Goal: Task Accomplishment & Management: Use online tool/utility

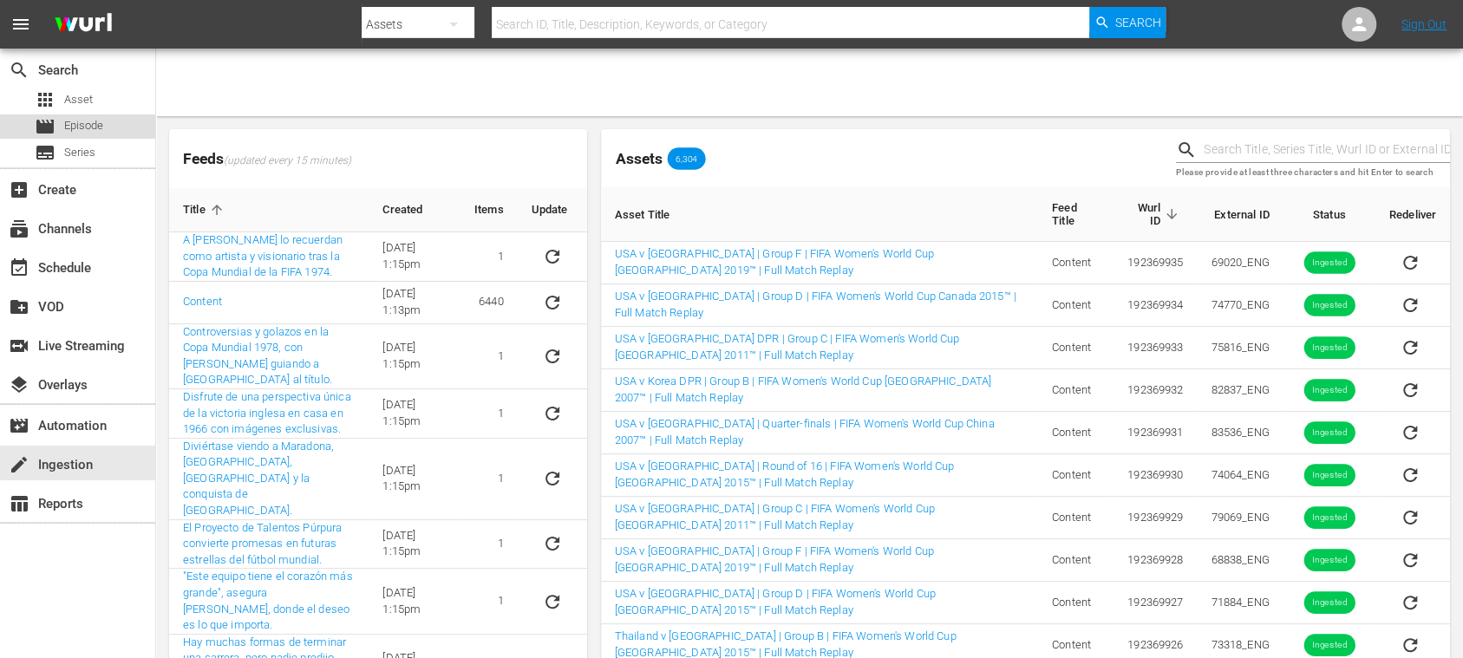
click at [104, 125] on div "movie Episode" at bounding box center [77, 126] width 155 height 24
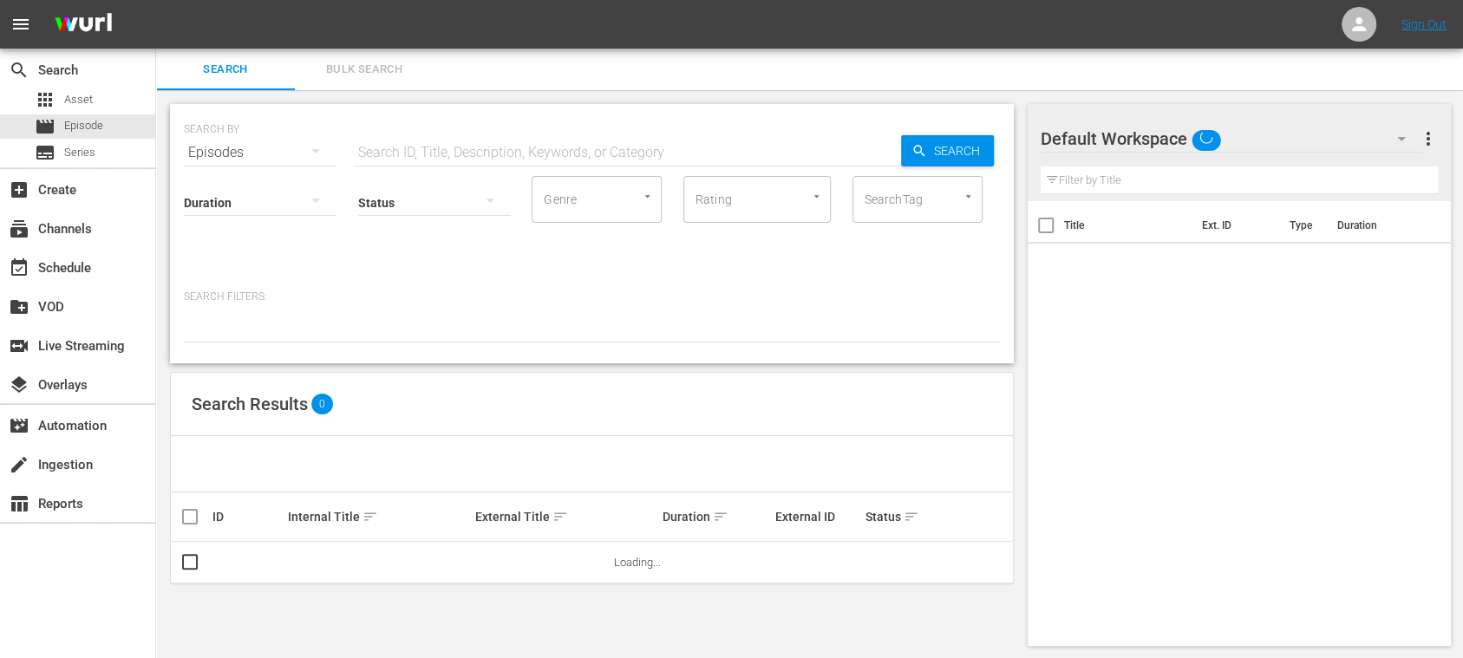
click at [361, 73] on span "Bulk Search" at bounding box center [364, 70] width 118 height 20
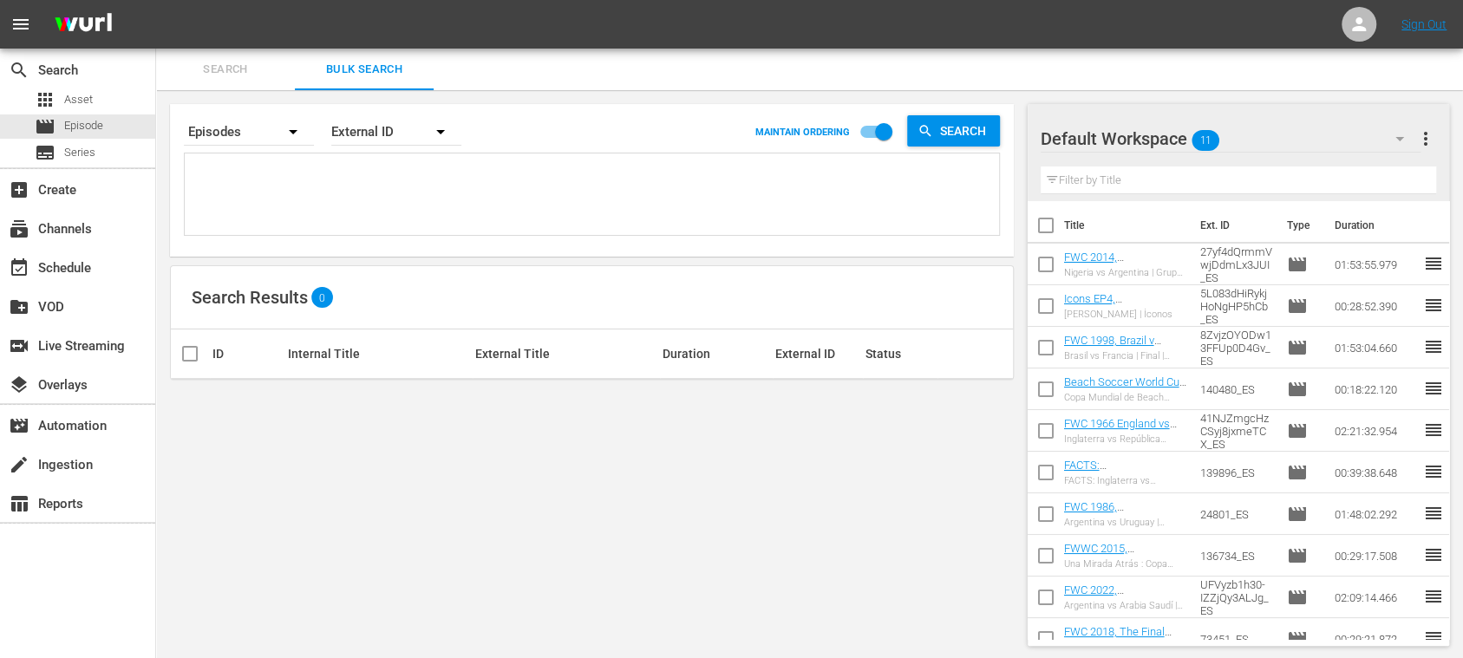
click at [383, 133] on div "External ID" at bounding box center [396, 132] width 130 height 49
click at [381, 203] on div "Wurl ID" at bounding box center [386, 208] width 69 height 28
click at [279, 175] on textarea at bounding box center [594, 197] width 810 height 79
paste textarea "82000313 81999888 81999696 82000312 81999887 81999895 81999410 82000094 8199966…"
type textarea "82000313 81999888 81999696 82000312 81999887 81999895 81999410 82000094 8199966…"
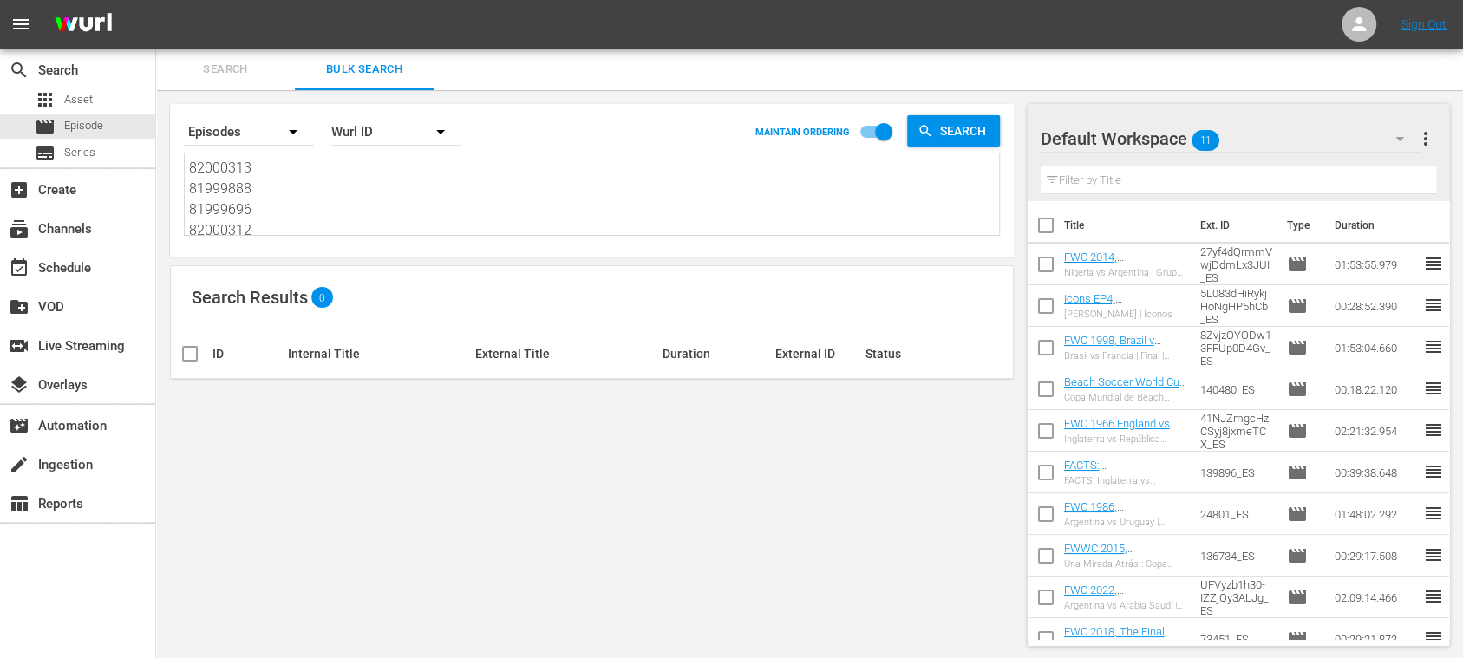
type textarea "82000313 81999888 81999696 82000312 81999887 81999895 81999410 82000094 8199966…"
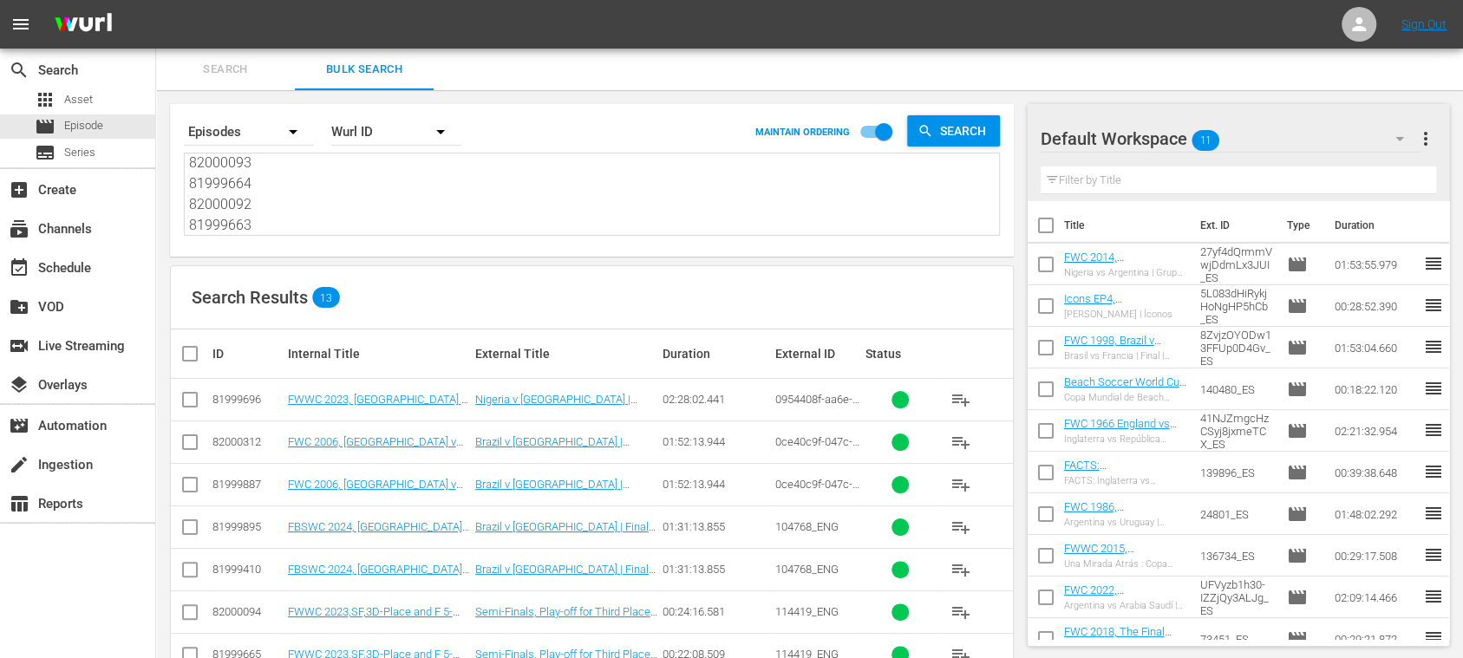
scroll to position [300, 0]
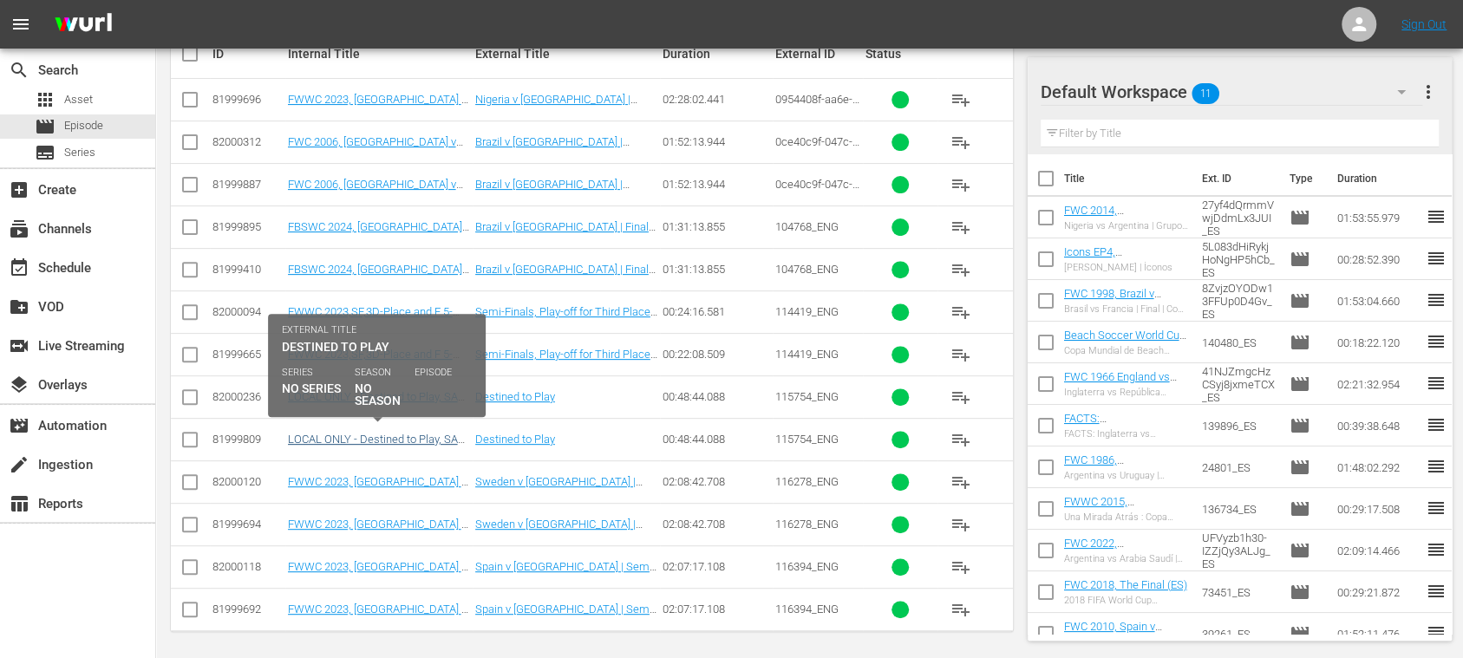
type textarea "82000313 81999888 81999696 82000312 81999887 81999895 81999410 82000094 8199966…"
click at [415, 434] on link "LOCAL ONLY - Destined to Play, SAFF Documentary (EN) (LOCAL ONLY - Destined to …" at bounding box center [379, 459] width 182 height 52
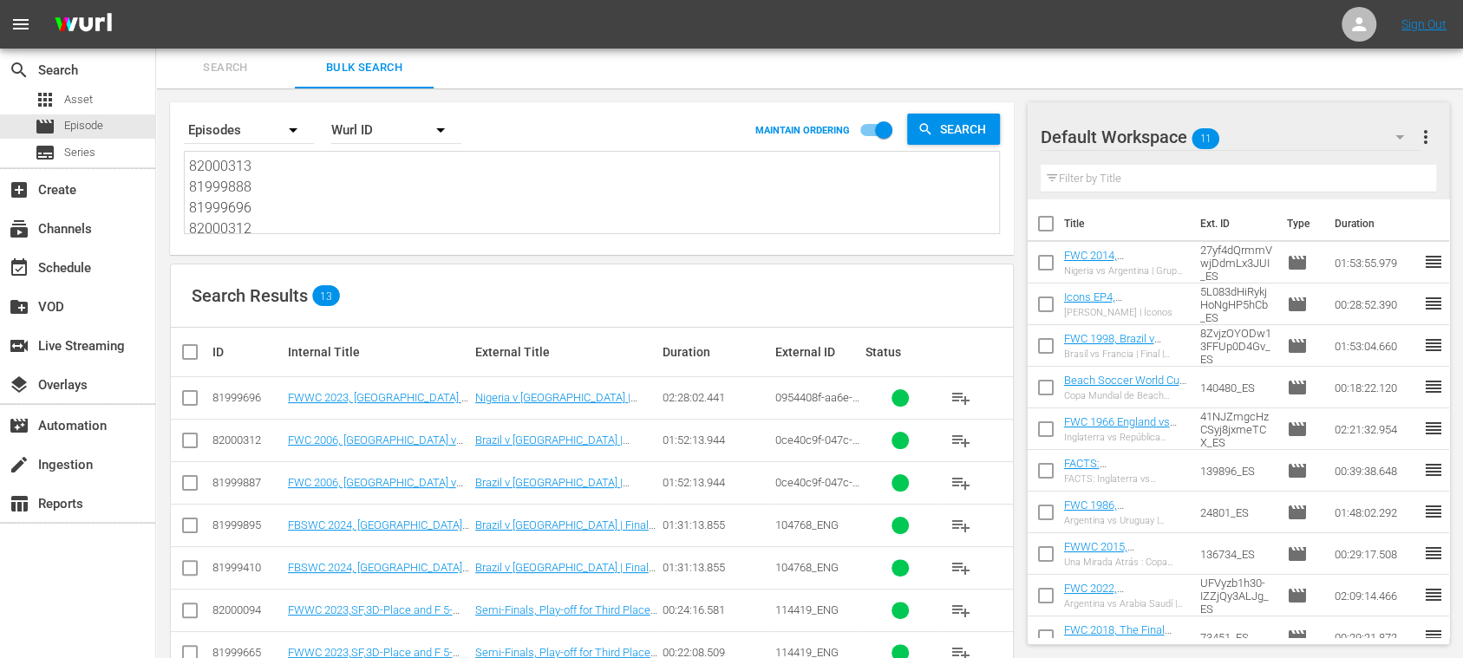
scroll to position [420, 0]
drag, startPoint x: 192, startPoint y: 165, endPoint x: 499, endPoint y: 328, distance: 347.6
click at [471, 340] on div "Search By Episodes Order By [PERSON_NAME] ID MAINTAIN ORDERING Search 82000313 …" at bounding box center [591, 524] width 871 height 873
paste textarea "82000235 81999808 82000168 81999745 81999744 81999886 81999743 82000167 8199974…"
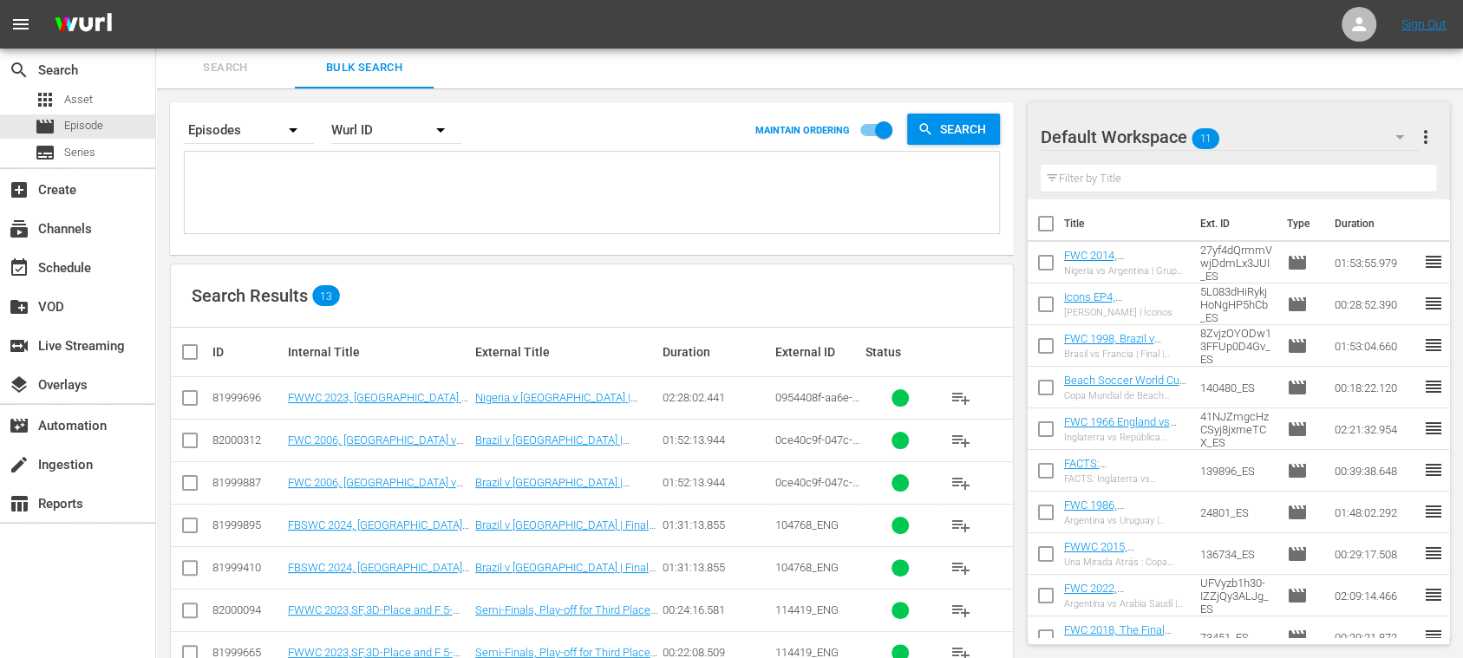
type textarea "82000235 81999808 82000168 81999745 81999744 81999886 81999743 82000167 8199974…"
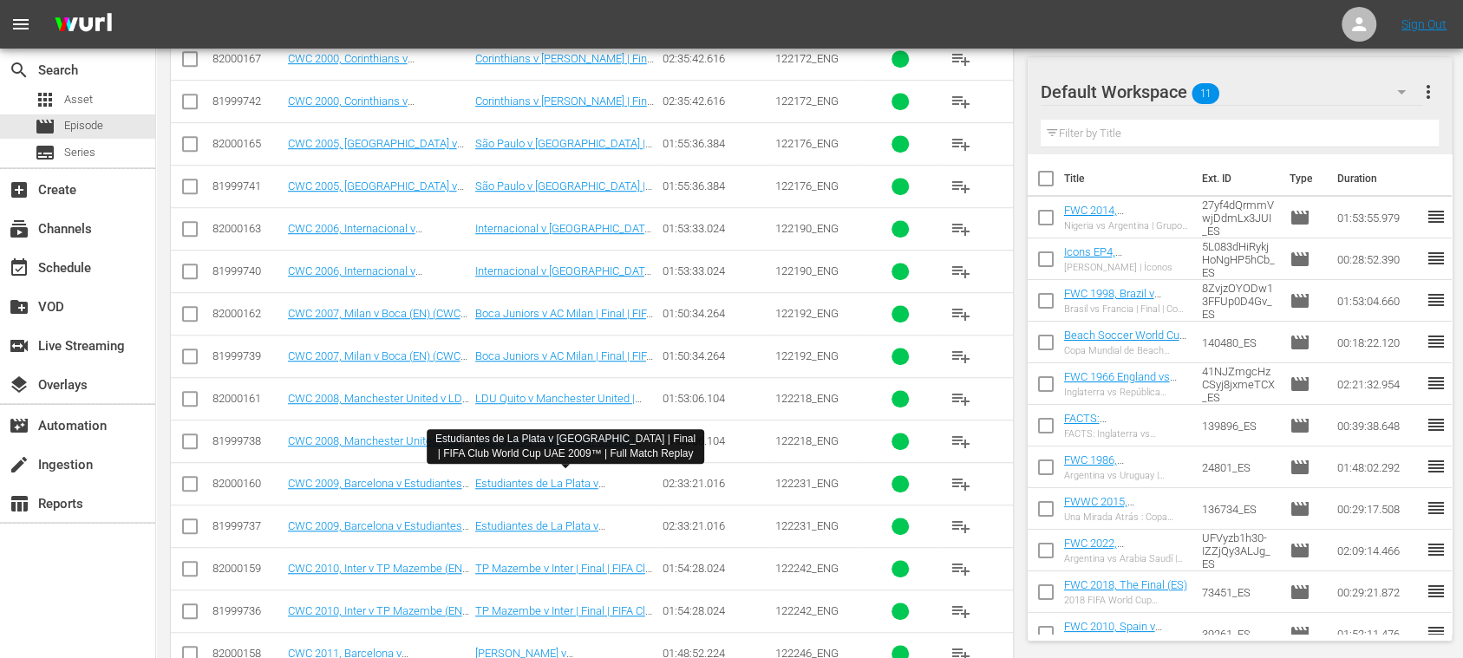
scroll to position [1852, 0]
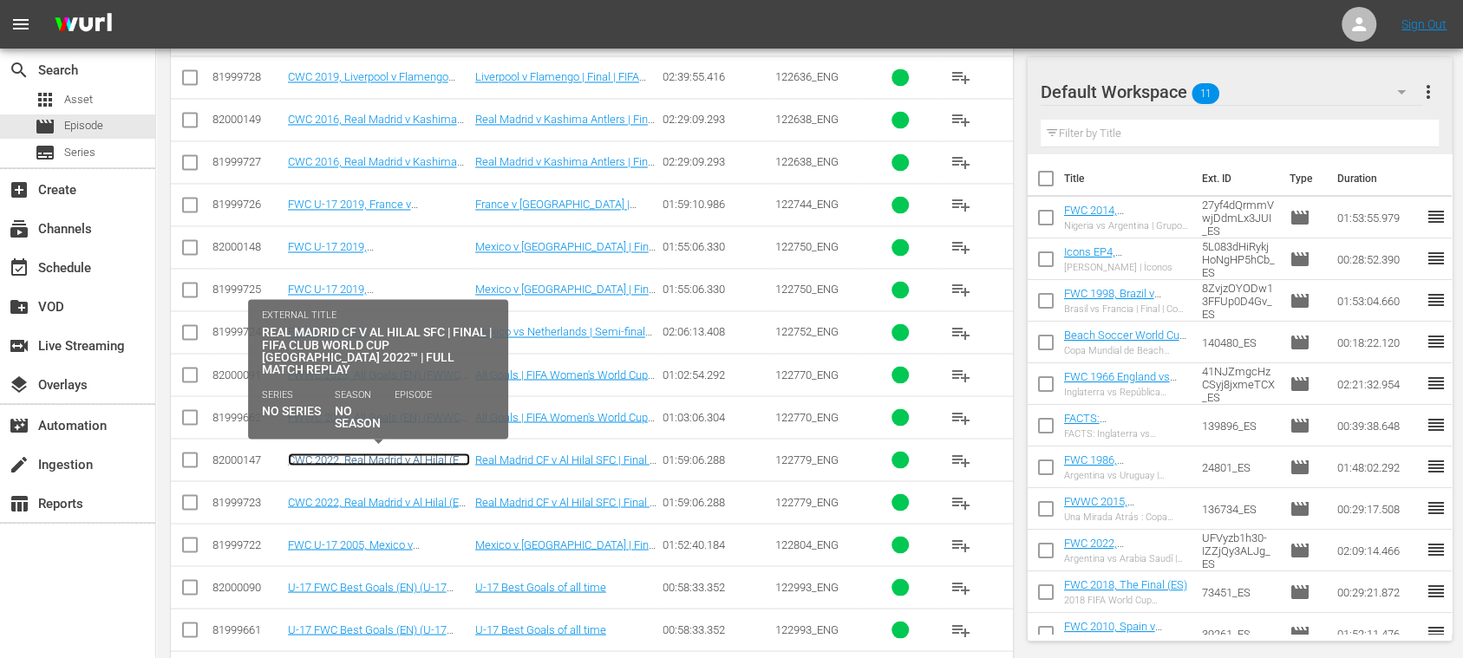
click at [434, 453] on link "CWC 2022, Real Madrid v Al Hilal (EN) (CWC 2022, Real Madrid v Al Hilal (EN) (V…" at bounding box center [379, 472] width 182 height 39
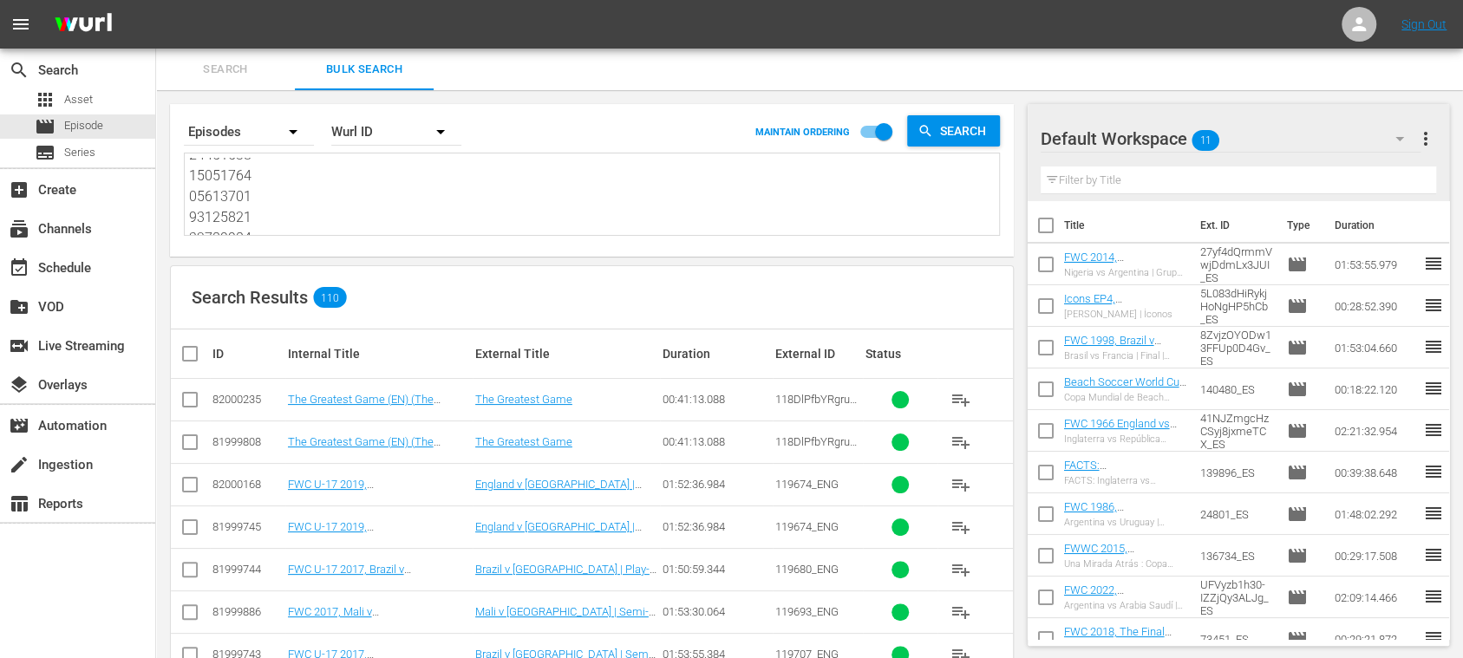
scroll to position [2313, 0]
drag, startPoint x: 191, startPoint y: 168, endPoint x: 580, endPoint y: 336, distance: 424.1
paste textarea "81999715 82000139 81999714 82000138 81999713 81999986 81999556 82000137 8199971…"
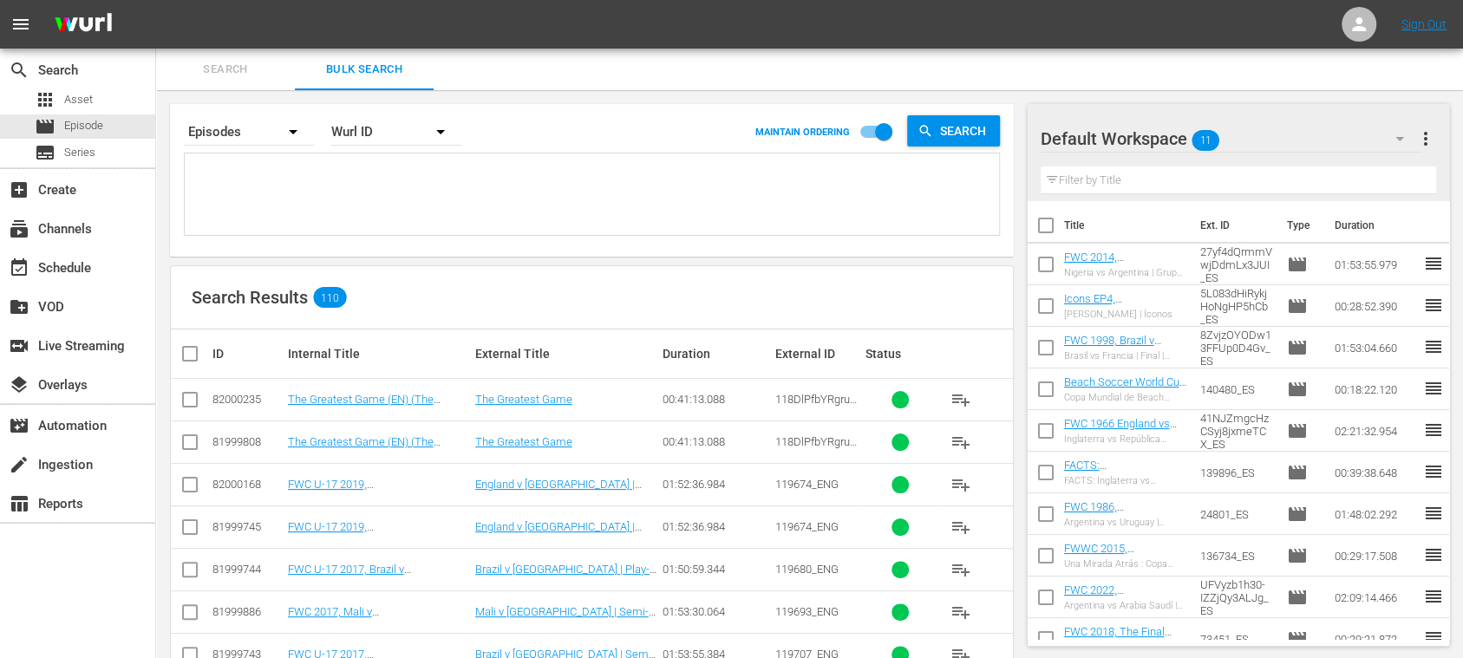
type textarea "81999715 82000139 81999714 82000138 81999713 81999986 81999556 82000137 8199971…"
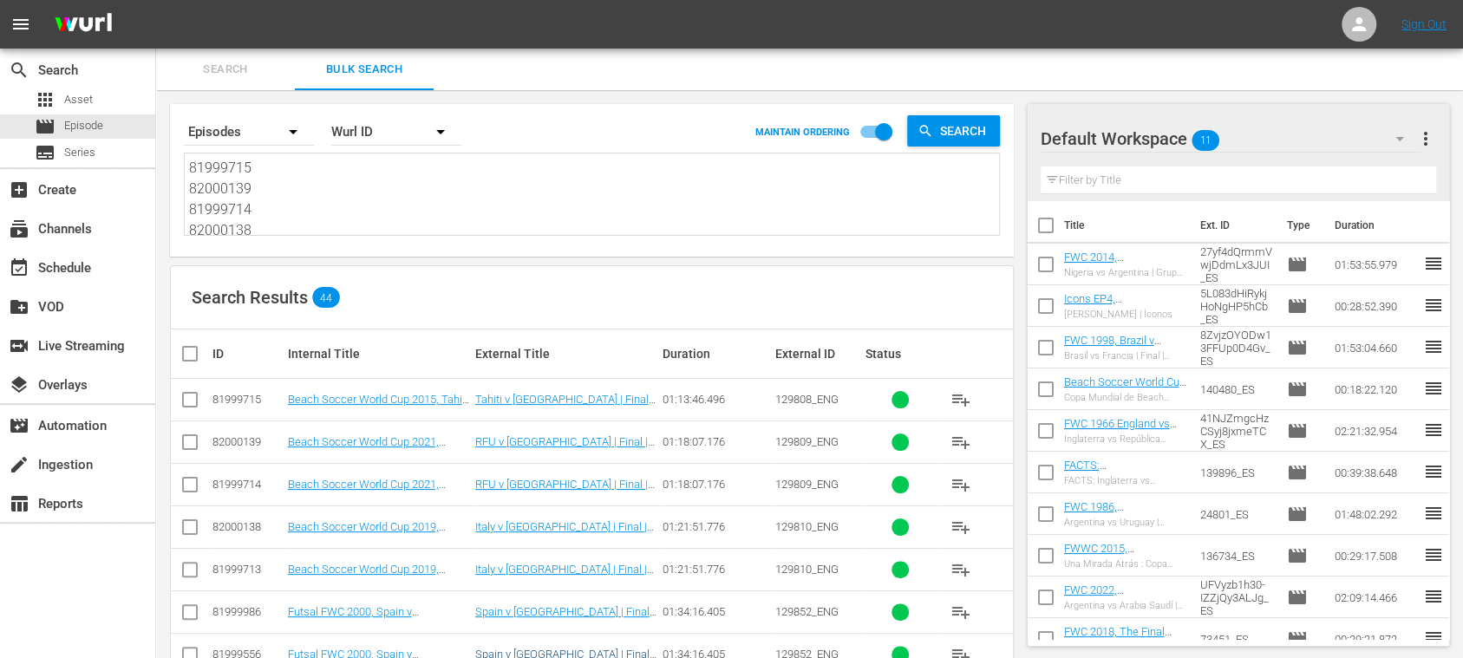
type textarea "81999715 82000139 81999714 82000138 81999713 81999986 81999556 82000137 8199971…"
